Goal: Navigation & Orientation: Find specific page/section

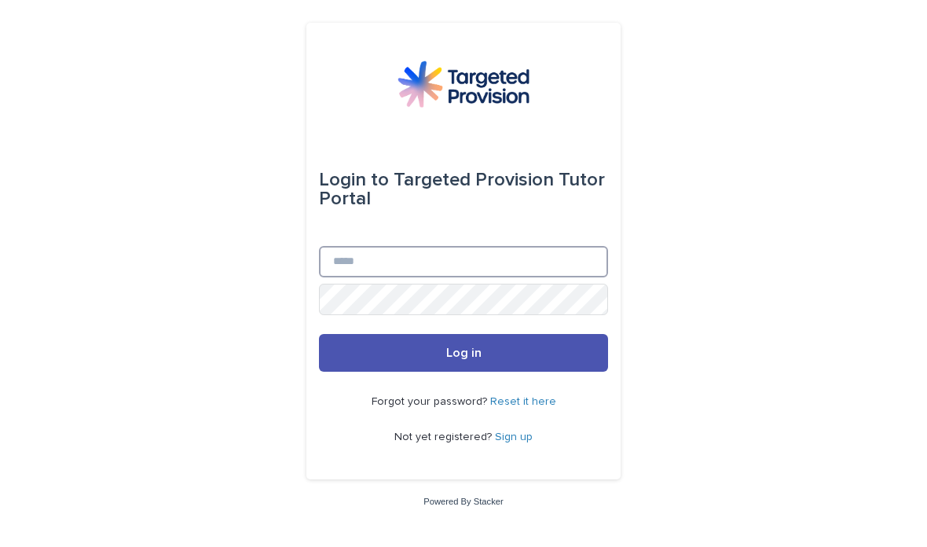
click at [519, 277] on input "Email" at bounding box center [463, 261] width 289 height 31
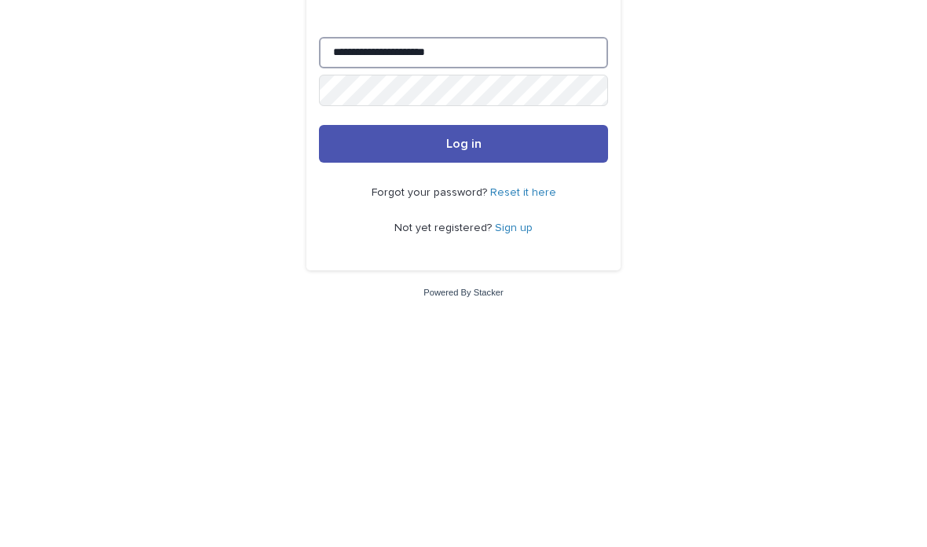
type input "**********"
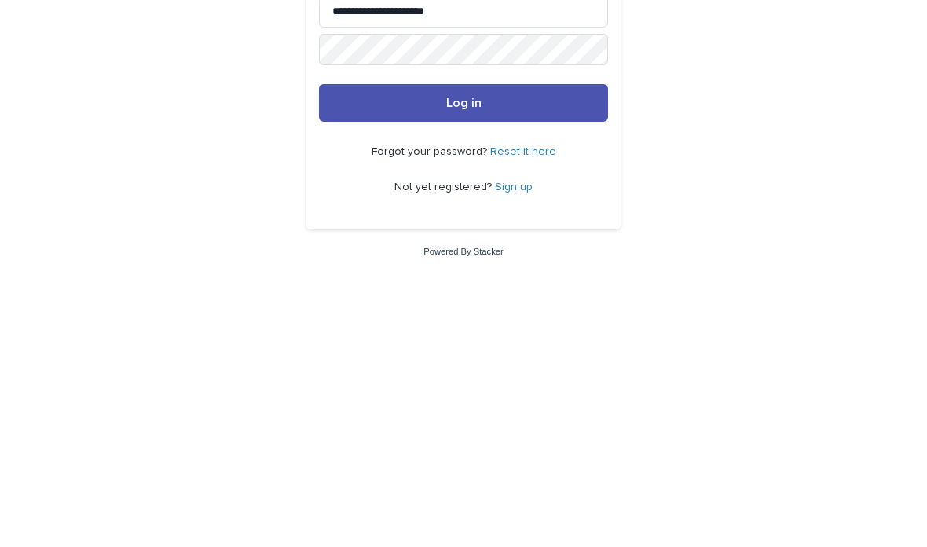
click at [534, 334] on button "Log in" at bounding box center [463, 353] width 289 height 38
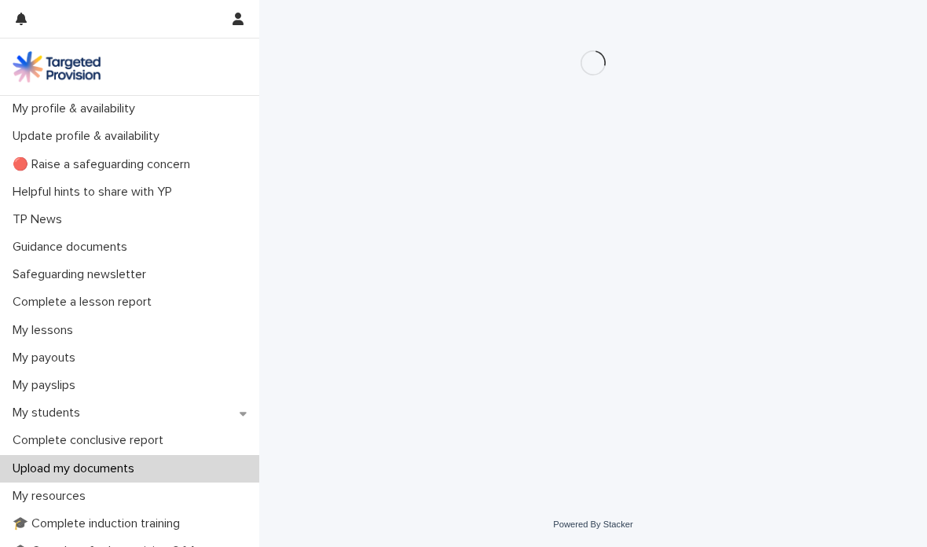
click at [195, 327] on div "My lessons" at bounding box center [129, 330] width 259 height 27
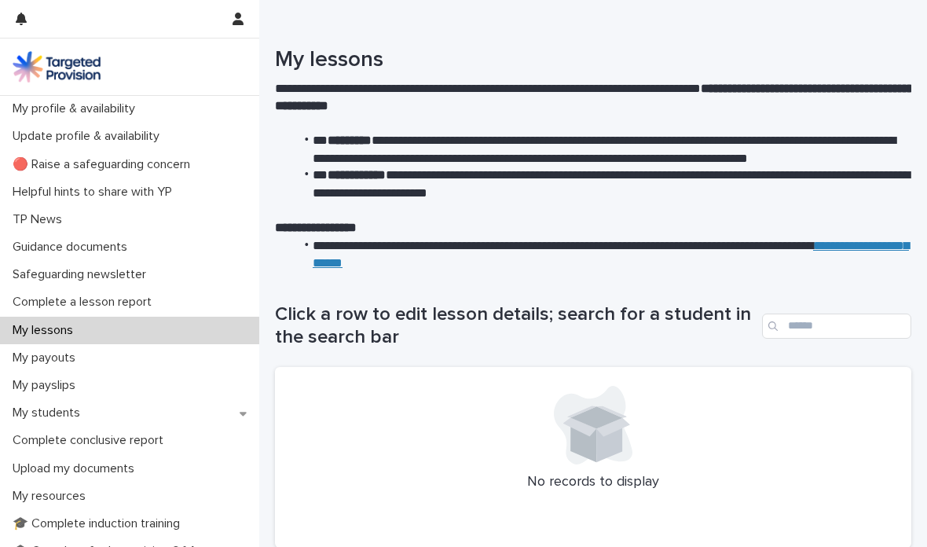
click at [115, 107] on p "My profile & availability" at bounding box center [76, 108] width 141 height 15
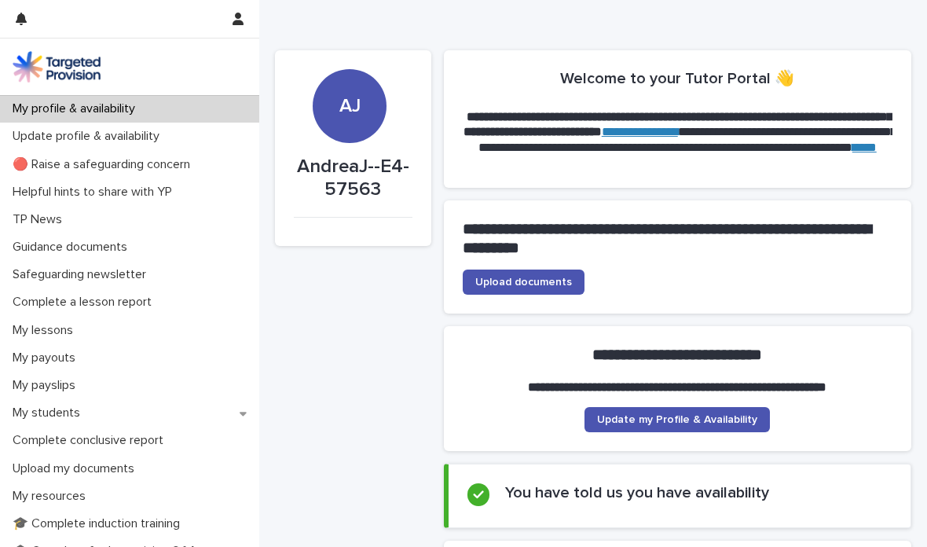
click at [558, 281] on span "Upload documents" at bounding box center [523, 281] width 97 height 11
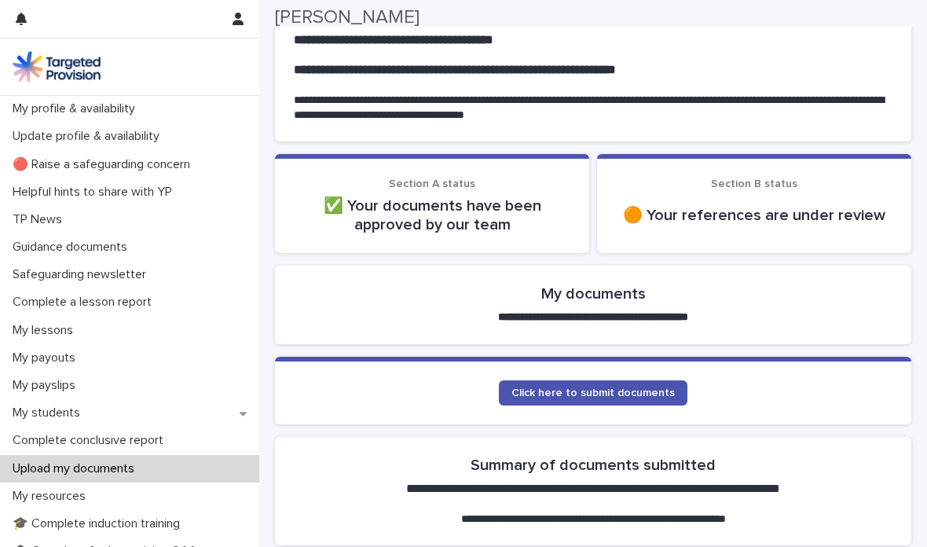
scroll to position [140, 0]
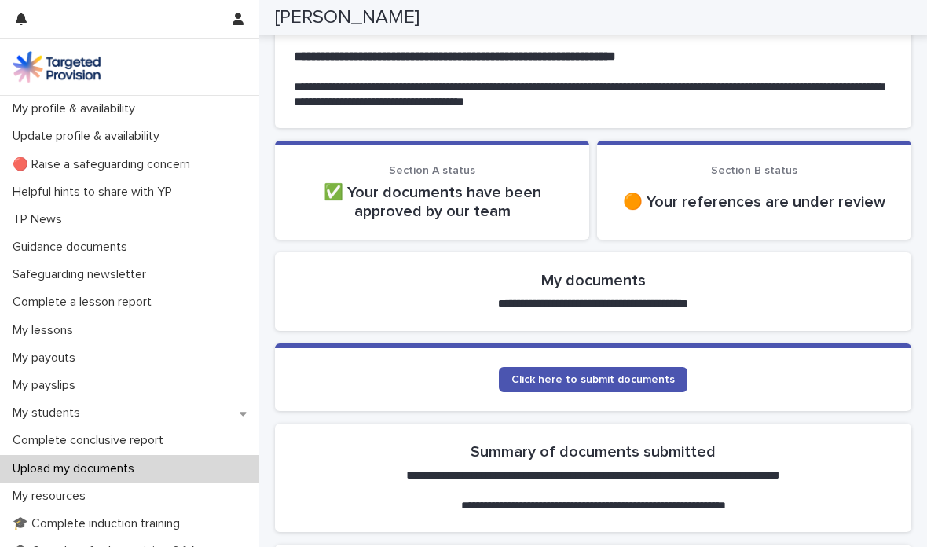
click at [785, 203] on p "🟠 Your references are under review" at bounding box center [754, 201] width 276 height 19
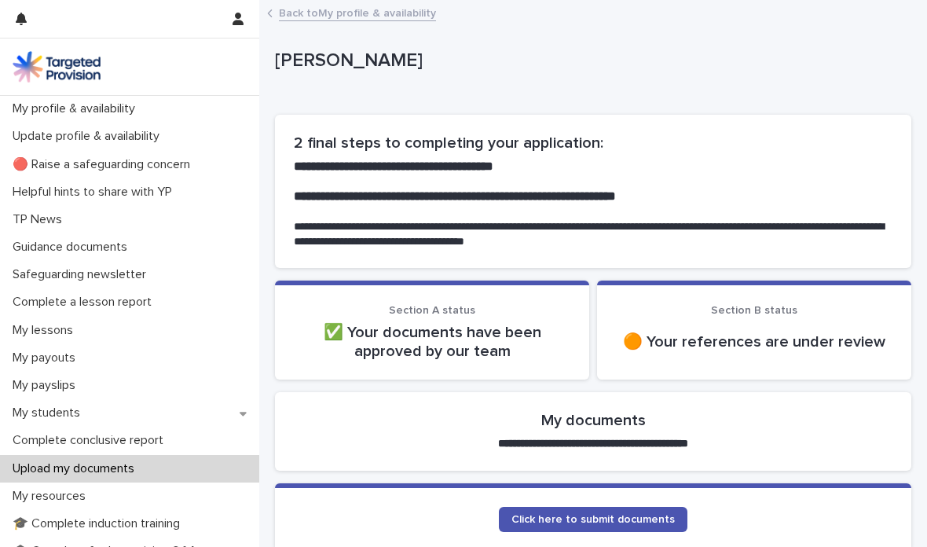
scroll to position [0, 0]
click at [840, 335] on p "🟠 Your references are under review" at bounding box center [754, 341] width 276 height 19
click at [383, 20] on link "Back to My profile & availability" at bounding box center [357, 12] width 157 height 18
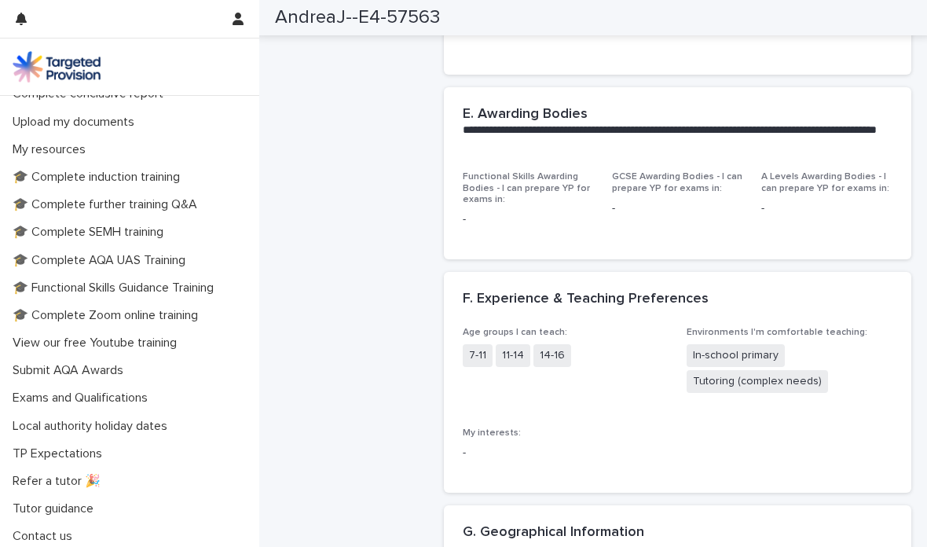
scroll to position [346, 0]
click at [47, 536] on p "Contact us" at bounding box center [45, 536] width 79 height 15
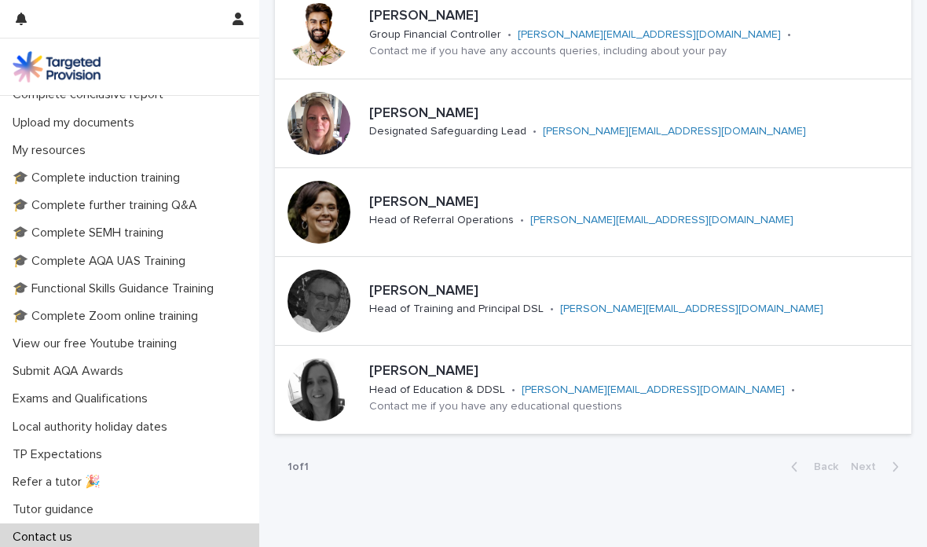
scroll to position [241, 0]
click at [128, 401] on p "Exams and Qualifications" at bounding box center [83, 398] width 154 height 15
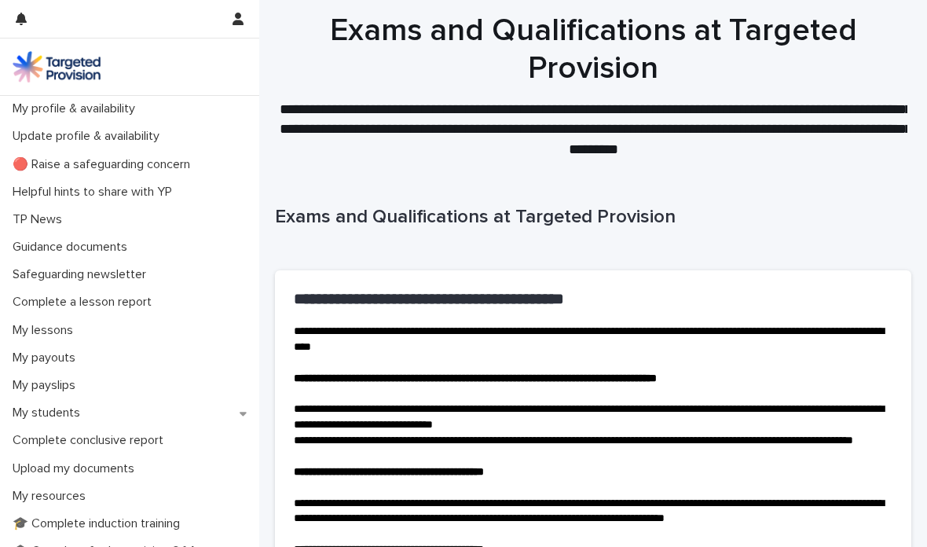
click at [115, 120] on div "My profile & availability" at bounding box center [129, 108] width 259 height 27
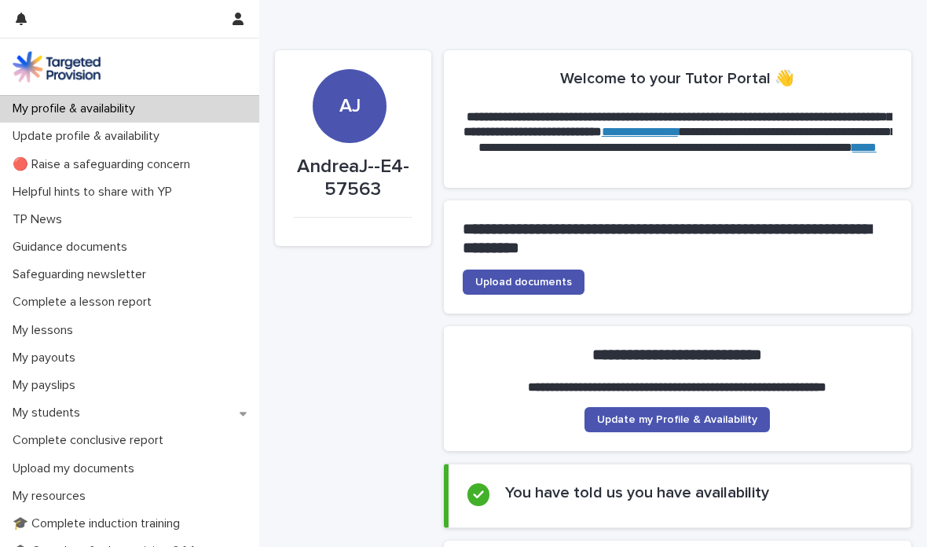
click at [544, 282] on span "Upload documents" at bounding box center [523, 281] width 97 height 11
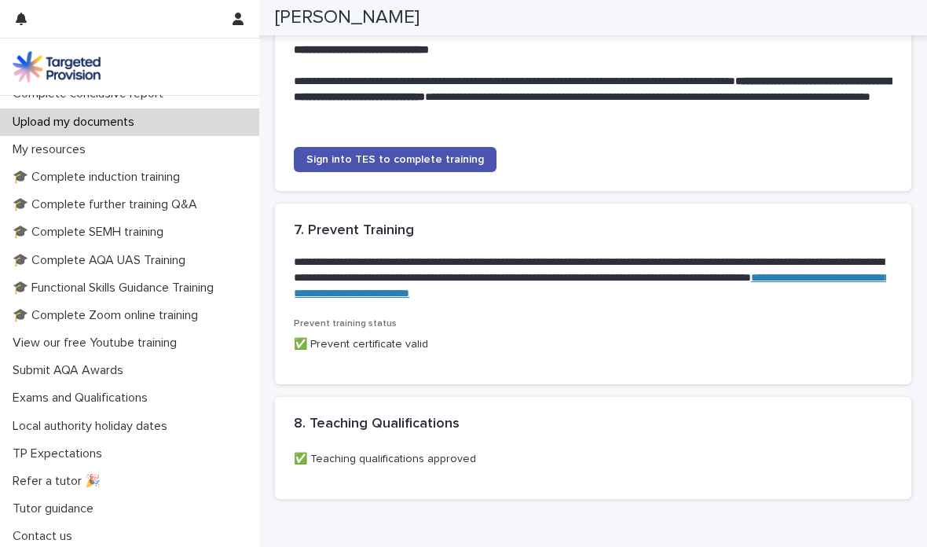
scroll to position [346, 0]
click at [44, 534] on p "Contact us" at bounding box center [45, 536] width 79 height 15
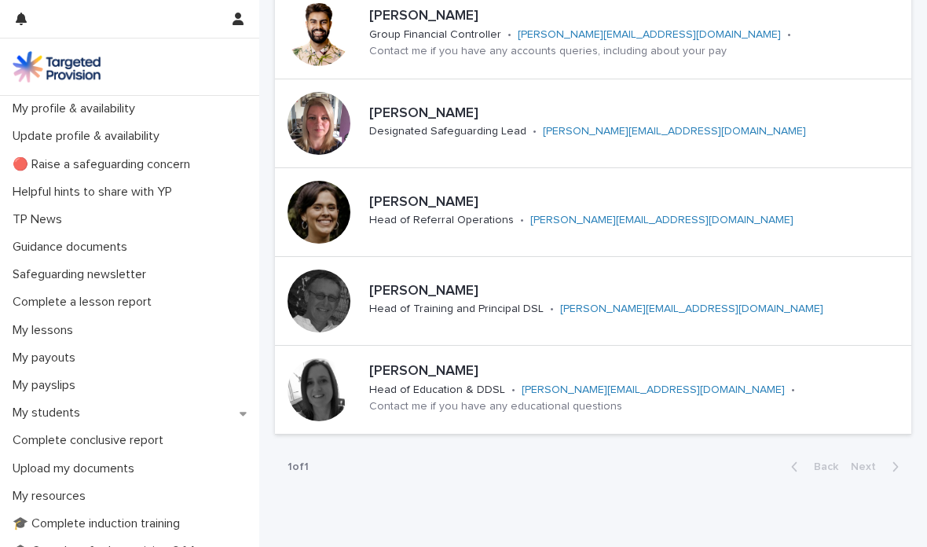
scroll to position [241, 0]
click at [877, 434] on div "[PERSON_NAME] Head of Education & DDSL • [PERSON_NAME][EMAIL_ADDRESS][DOMAIN_NA…" at bounding box center [593, 390] width 636 height 88
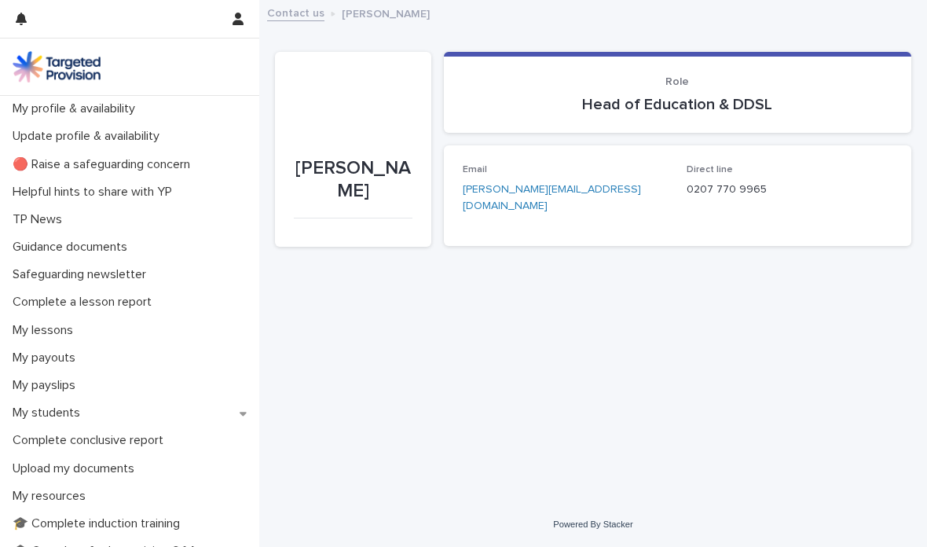
scroll to position [-4, 0]
click at [239, 16] on icon "button" at bounding box center [238, 19] width 11 height 13
click at [175, 64] on p "Log Out" at bounding box center [192, 66] width 99 height 27
